Goal: Transaction & Acquisition: Purchase product/service

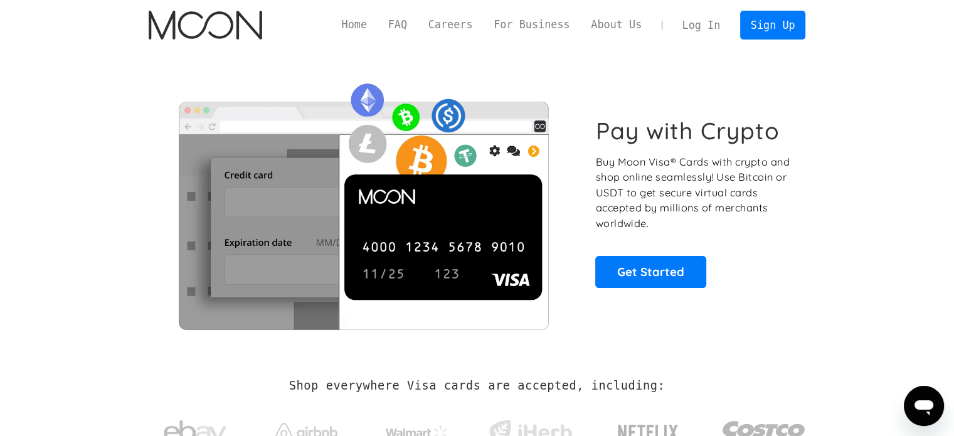
click at [693, 23] on link "Log In" at bounding box center [701, 25] width 59 height 28
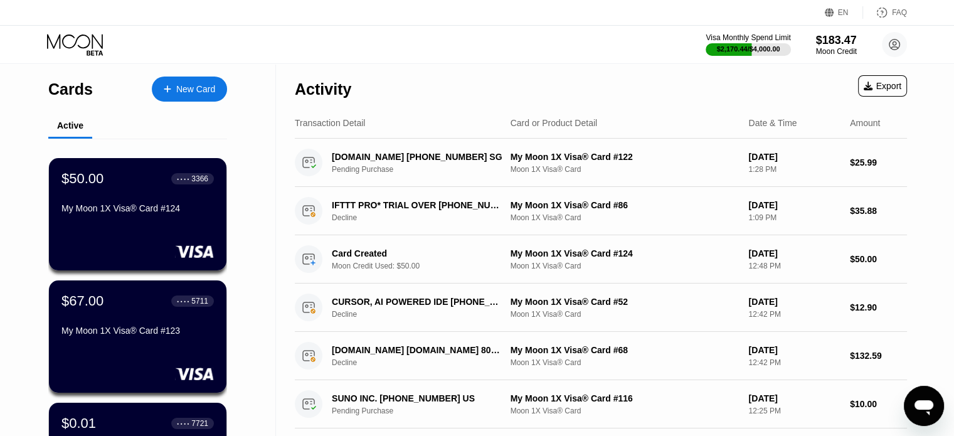
click at [190, 92] on div "New Card" at bounding box center [195, 89] width 39 height 11
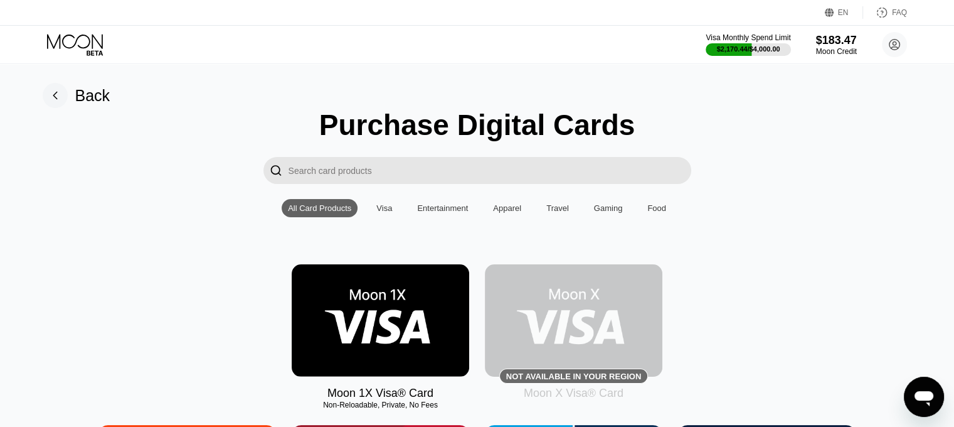
scroll to position [126, 0]
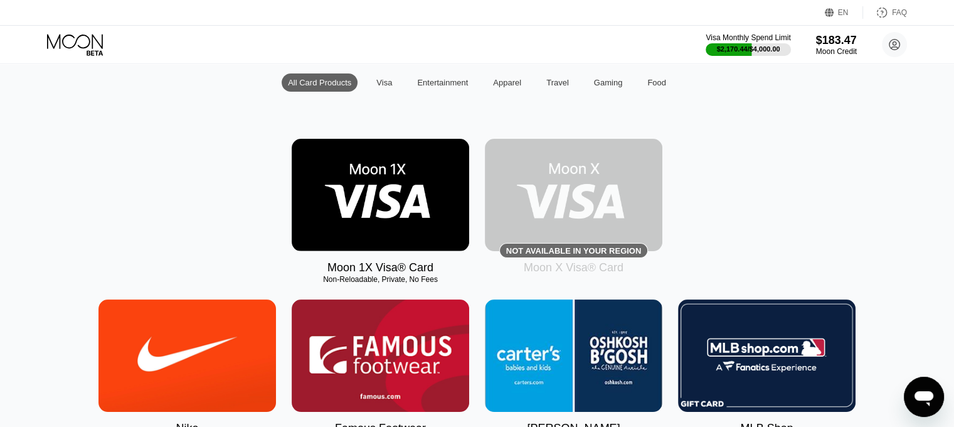
click at [397, 207] on img at bounding box center [381, 195] width 178 height 112
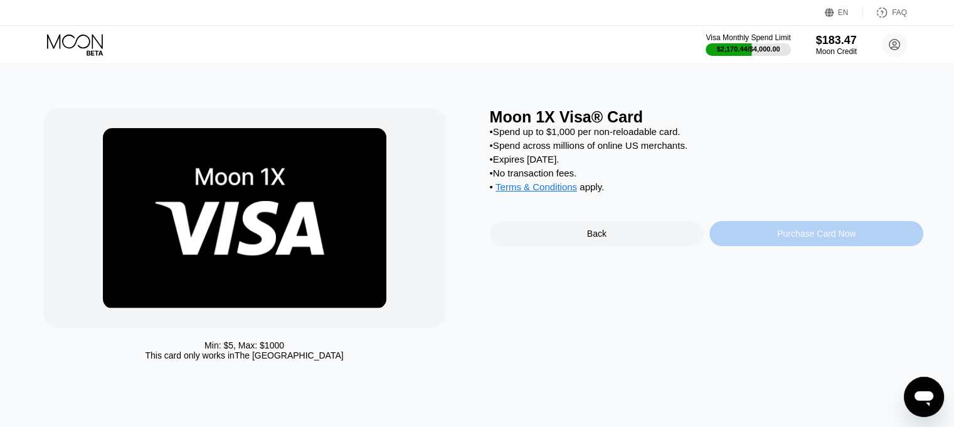
click at [835, 239] on div "Purchase Card Now" at bounding box center [817, 233] width 214 height 25
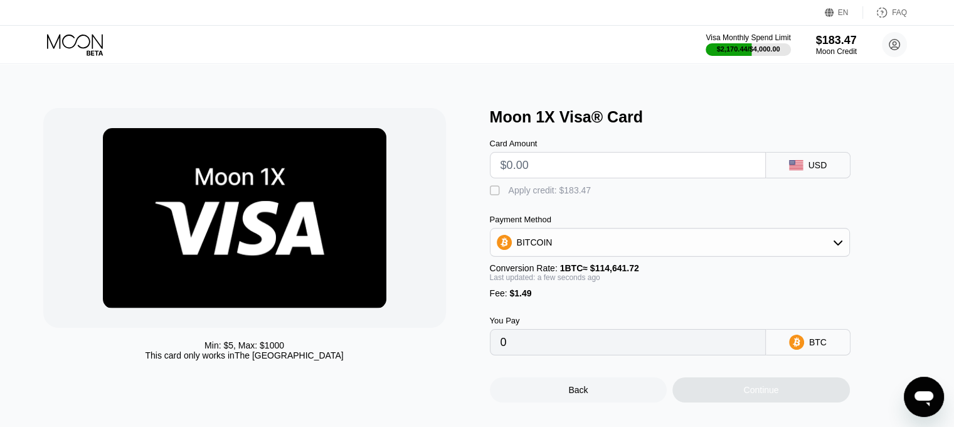
click at [650, 74] on div "Min: $ 5 , Max: $ 1000 This card only works in The United States Moon 1X Visa® …" at bounding box center [478, 249] width 964 height 370
click at [545, 171] on input "text" at bounding box center [628, 164] width 255 height 25
type input "$4"
type input "0.00004789"
type input "$48"
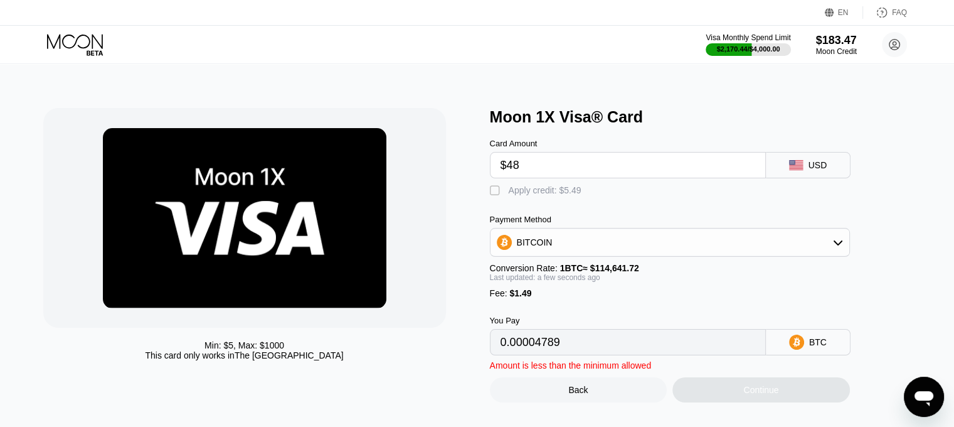
type input "0.00043170"
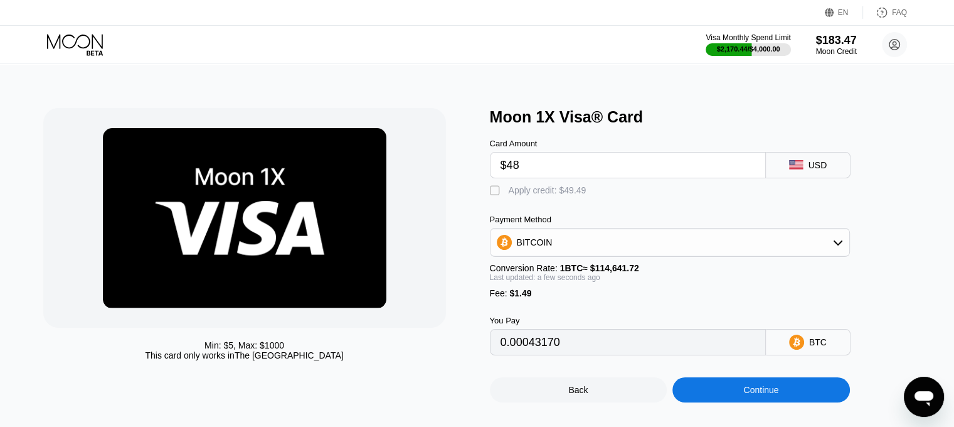
type input "$48"
click at [555, 195] on div "Apply credit: $49.49" at bounding box center [548, 190] width 78 height 10
type input "0"
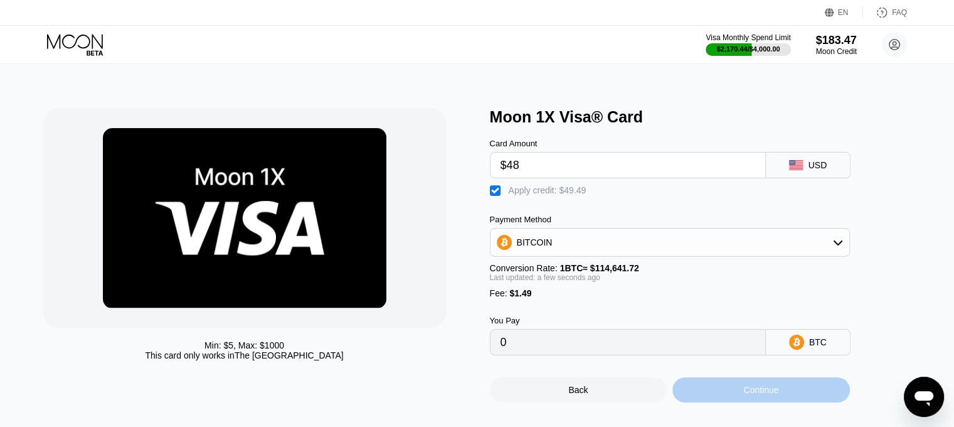
click at [764, 395] on div "Continue" at bounding box center [762, 389] width 178 height 25
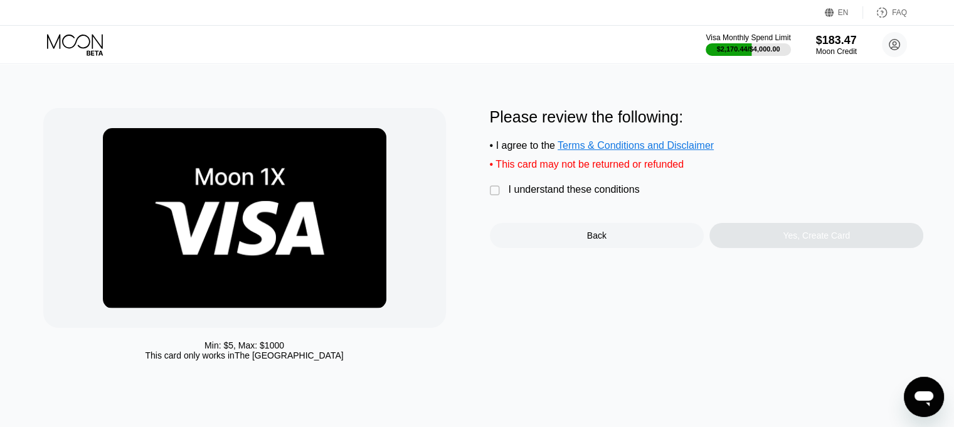
drag, startPoint x: 591, startPoint y: 200, endPoint x: 727, endPoint y: 240, distance: 141.8
click at [592, 195] on div "I understand these conditions" at bounding box center [574, 189] width 131 height 11
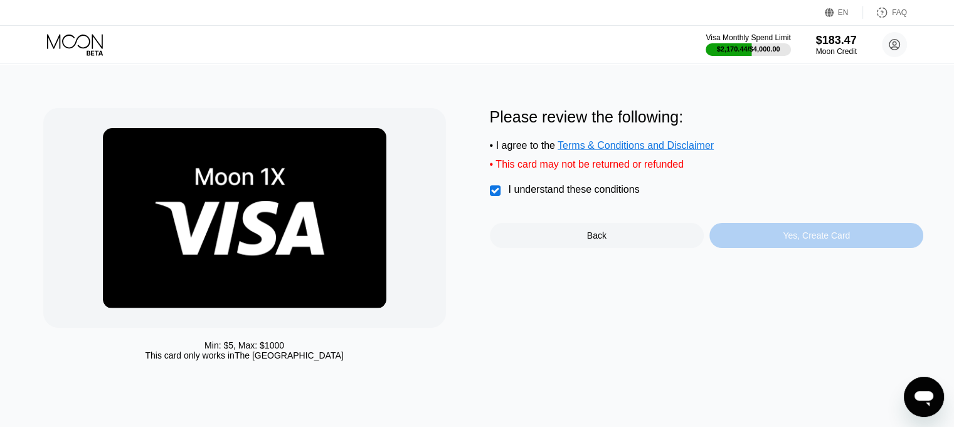
click at [794, 248] on div "Yes, Create Card" at bounding box center [817, 235] width 214 height 25
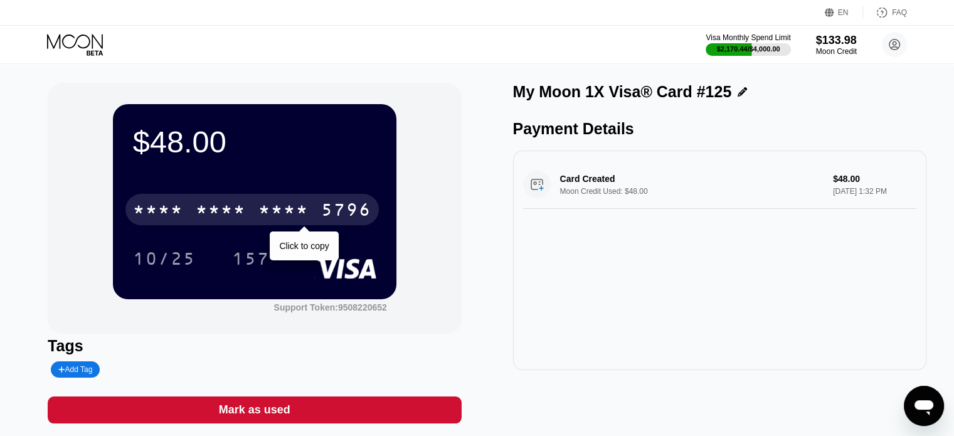
click at [279, 217] on div "* * * *" at bounding box center [284, 211] width 50 height 20
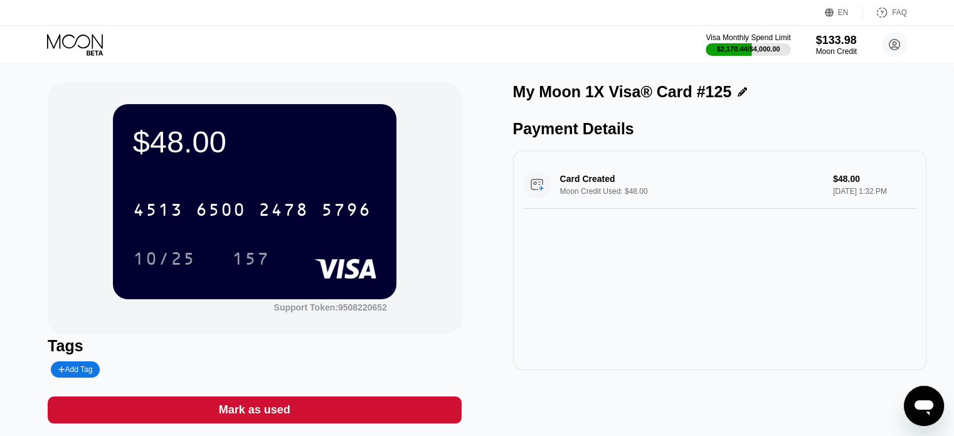
click at [756, 295] on div "Card Created Moon Credit Used: $48.00 $48.00 Aug 23, 2025 1:32 PM" at bounding box center [720, 261] width 414 height 220
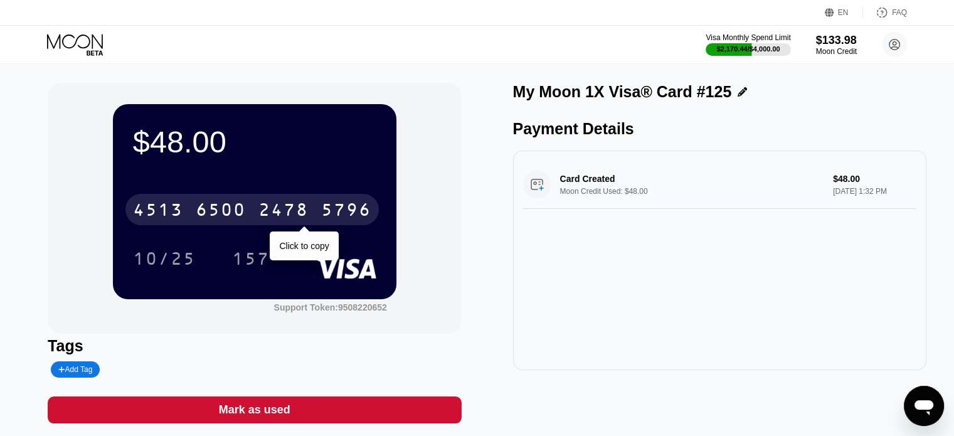
click at [290, 222] on div "2478" at bounding box center [284, 211] width 50 height 20
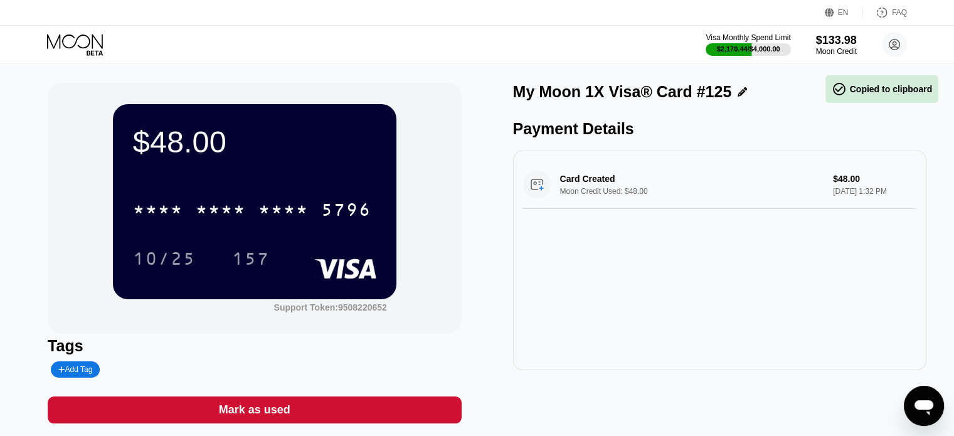
click at [719, 286] on div "Card Created Moon Credit Used: $48.00 $48.00 Aug 23, 2025 1:32 PM" at bounding box center [720, 261] width 414 height 220
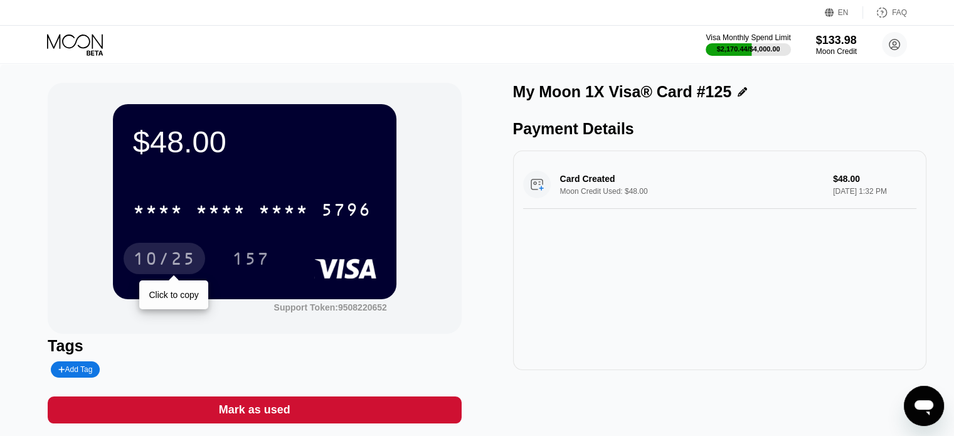
click at [186, 267] on div "10/25" at bounding box center [164, 260] width 63 height 20
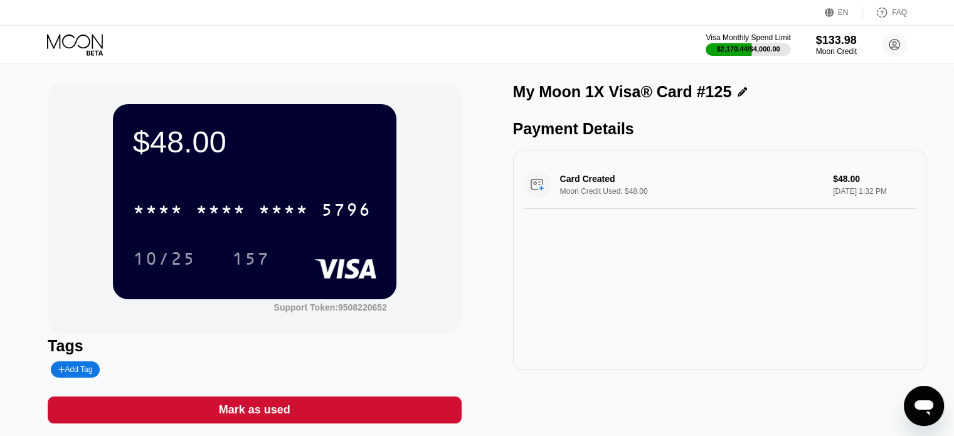
click at [770, 293] on div "Card Created Moon Credit Used: $48.00 $48.00 Aug 23, 2025 1:32 PM" at bounding box center [720, 261] width 414 height 220
click at [255, 245] on div "157" at bounding box center [251, 258] width 56 height 31
click at [0, 278] on div "$48.00 * * * * * * * * * * * * 5796 10/25 157 Support Token: 9508220652 Tags Ad…" at bounding box center [477, 259] width 954 height 391
click at [67, 45] on icon at bounding box center [76, 45] width 58 height 22
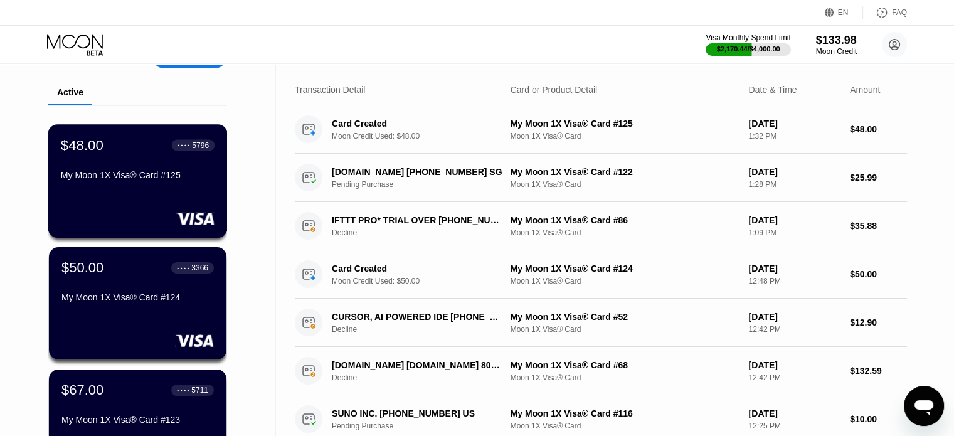
scroll to position [126, 0]
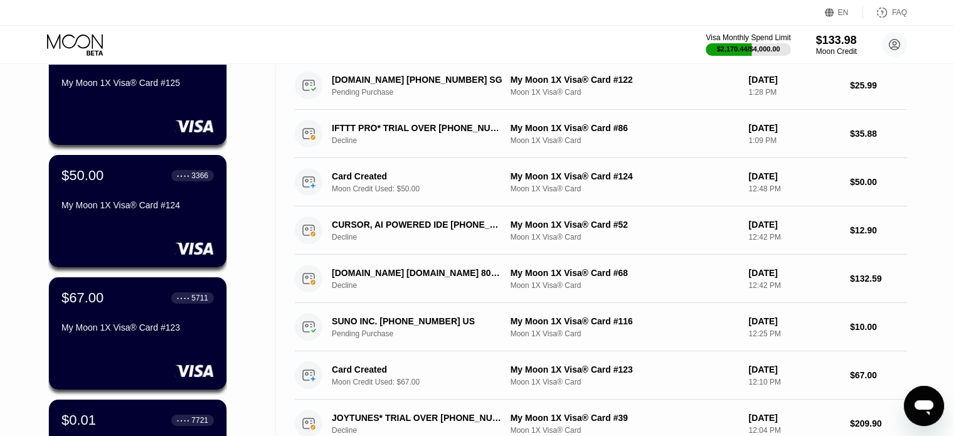
click at [0, 157] on div "Cards New Card Active $48.00 ● ● ● ● 5796 My Moon 1X Visa® Card #125 $50.00 ● ●…" at bounding box center [138, 321] width 276 height 764
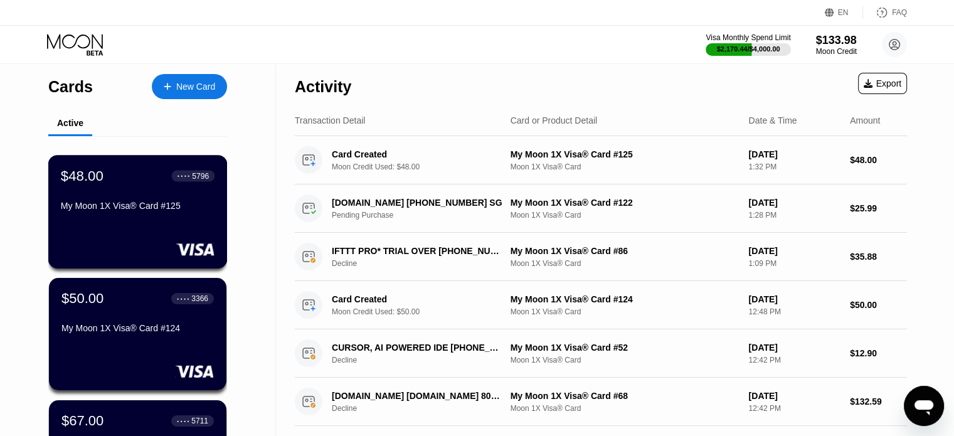
scroll to position [0, 0]
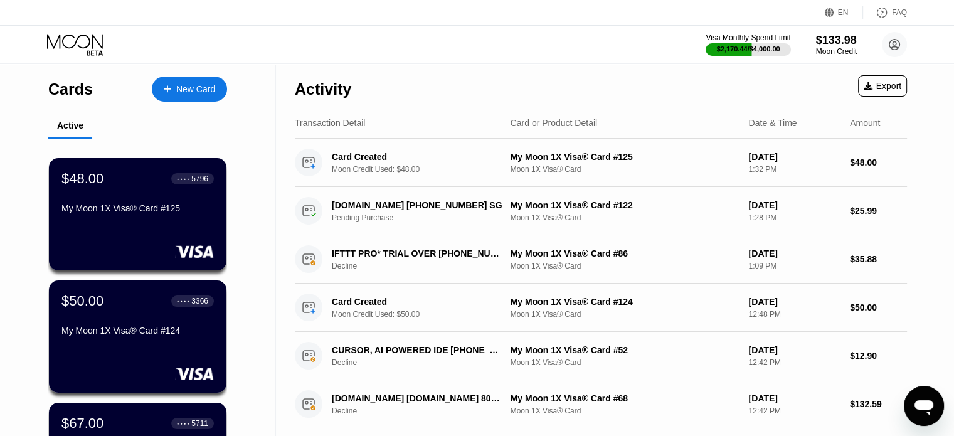
click at [88, 43] on icon at bounding box center [76, 45] width 58 height 22
click at [86, 41] on icon at bounding box center [76, 45] width 58 height 22
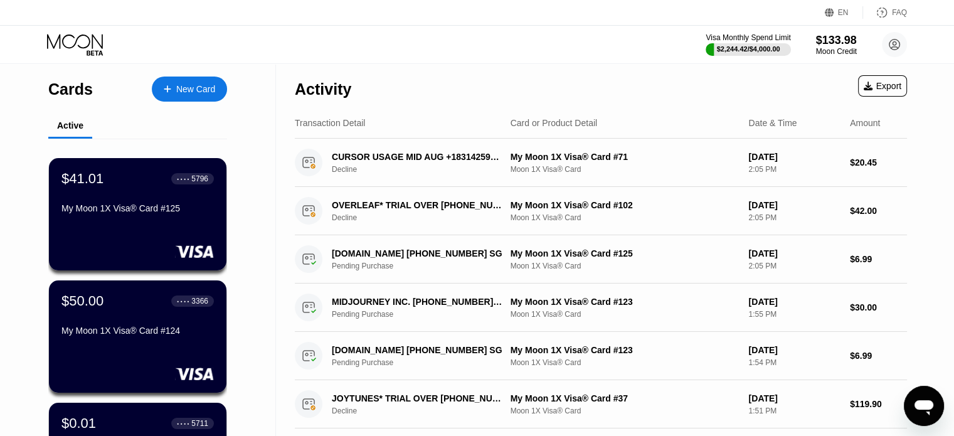
click at [106, 191] on div "$41.01 ● ● ● ● 5796 My Moon 1X Visa® Card #125" at bounding box center [137, 195] width 152 height 48
